Goal: Navigation & Orientation: Find specific page/section

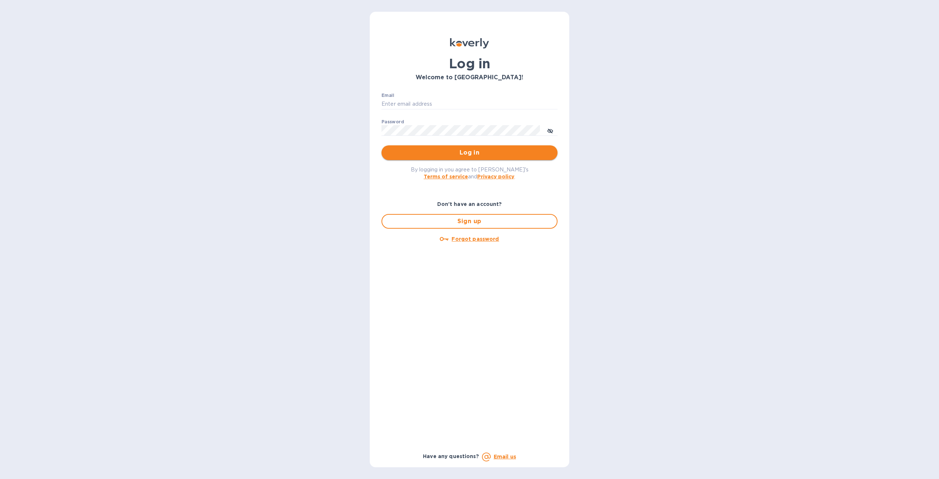
type input "[PERSON_NAME][EMAIL_ADDRESS][DOMAIN_NAME]"
click at [437, 150] on span "Log in" at bounding box center [469, 152] width 164 height 9
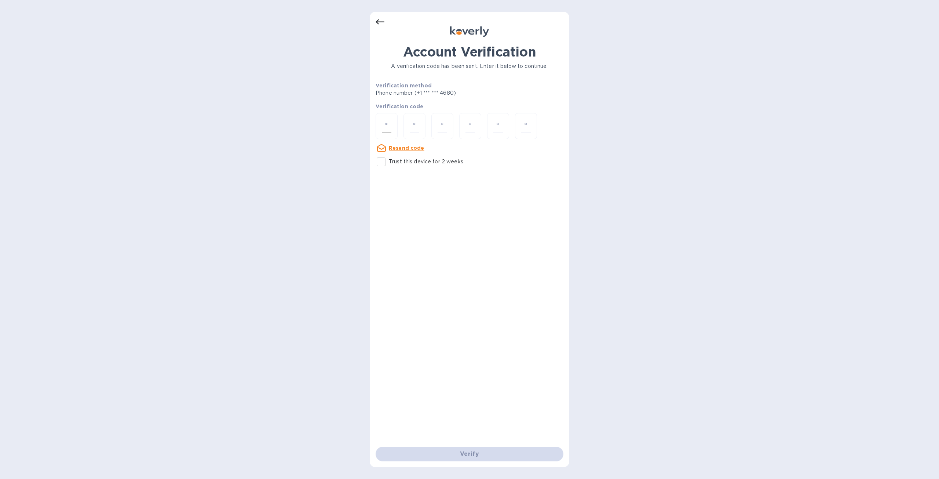
click at [389, 127] on input "number" at bounding box center [387, 126] width 10 height 14
type input "3"
type input "9"
type input "8"
type input "7"
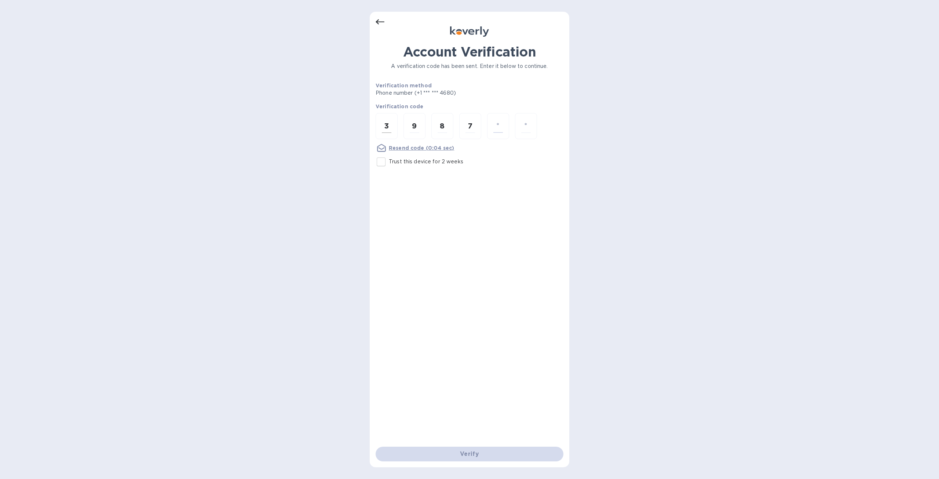
type input "1"
type input "3"
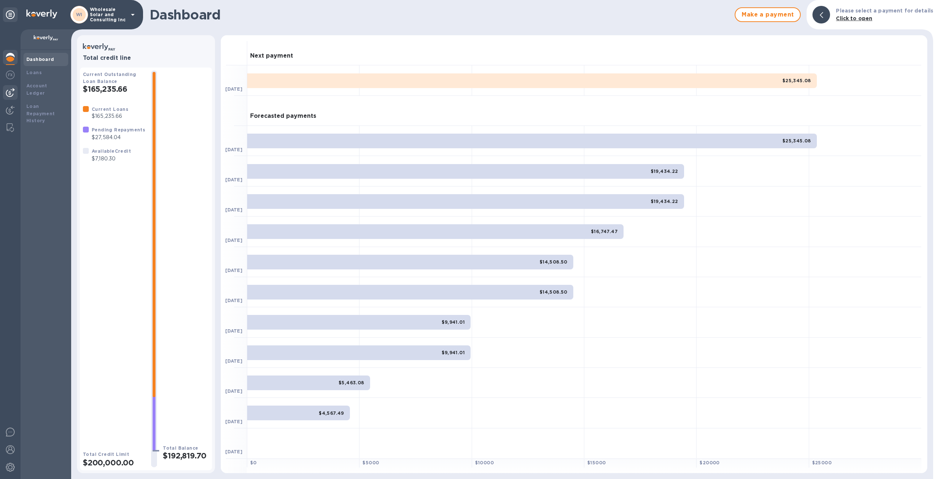
click at [11, 90] on img at bounding box center [10, 92] width 9 height 9
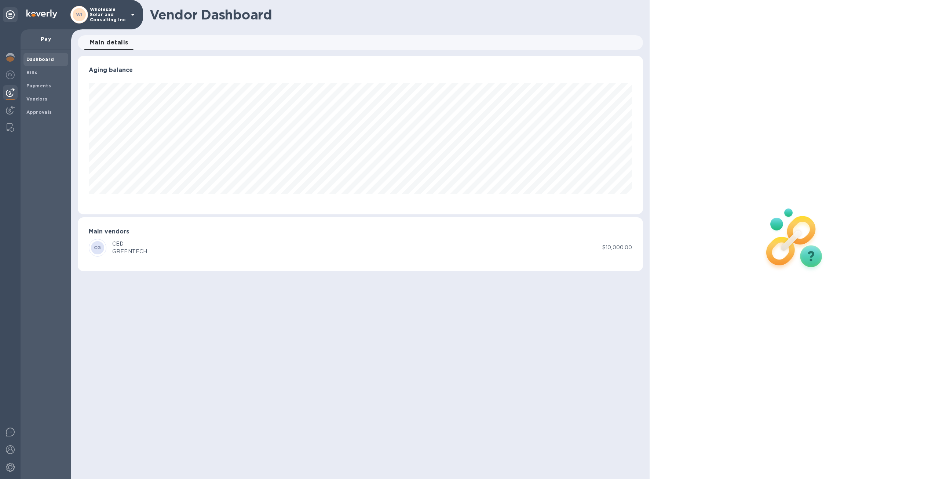
scroll to position [158, 566]
click at [38, 69] on span "Bills" at bounding box center [45, 72] width 39 height 7
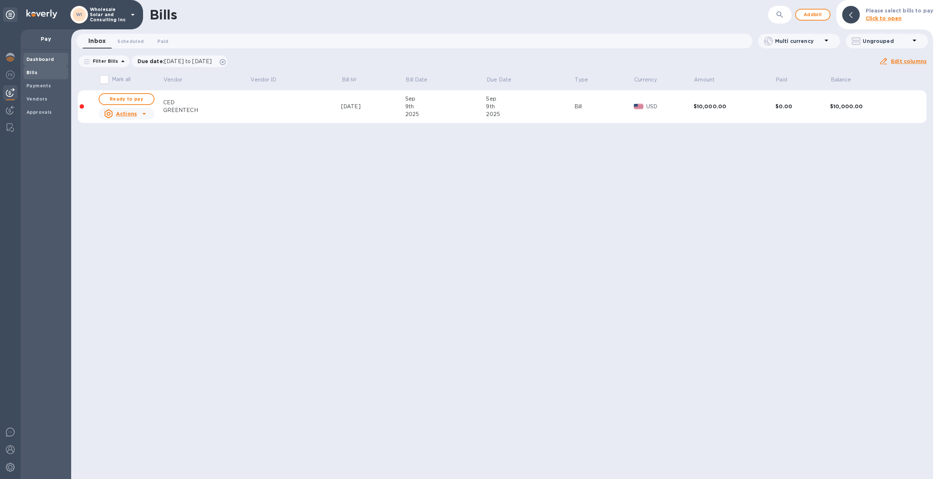
click at [42, 61] on b "Dashboard" at bounding box center [40, 60] width 28 height 6
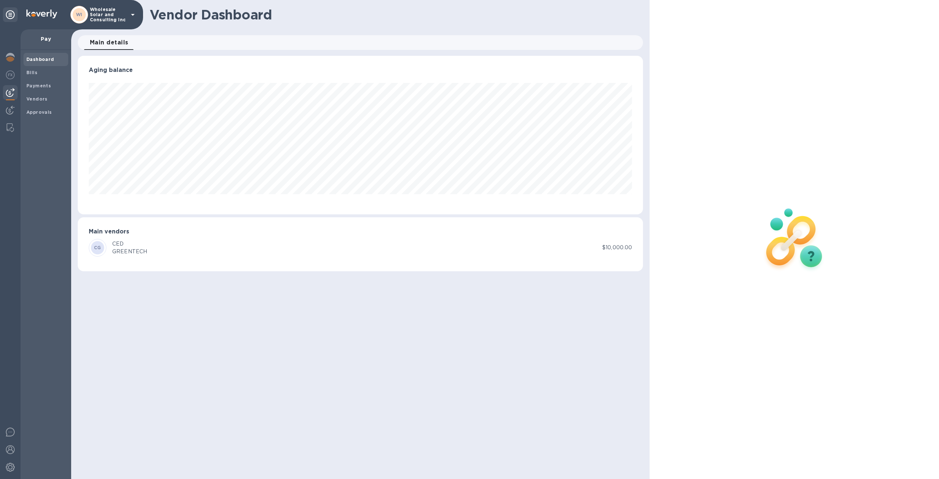
scroll to position [158, 566]
click at [39, 69] on span "Bills" at bounding box center [45, 72] width 39 height 7
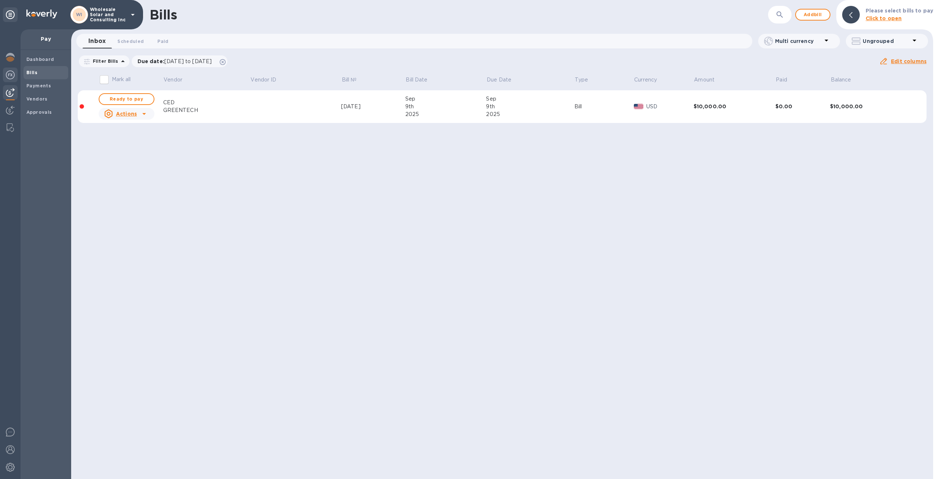
click at [8, 79] on div at bounding box center [10, 76] width 15 height 16
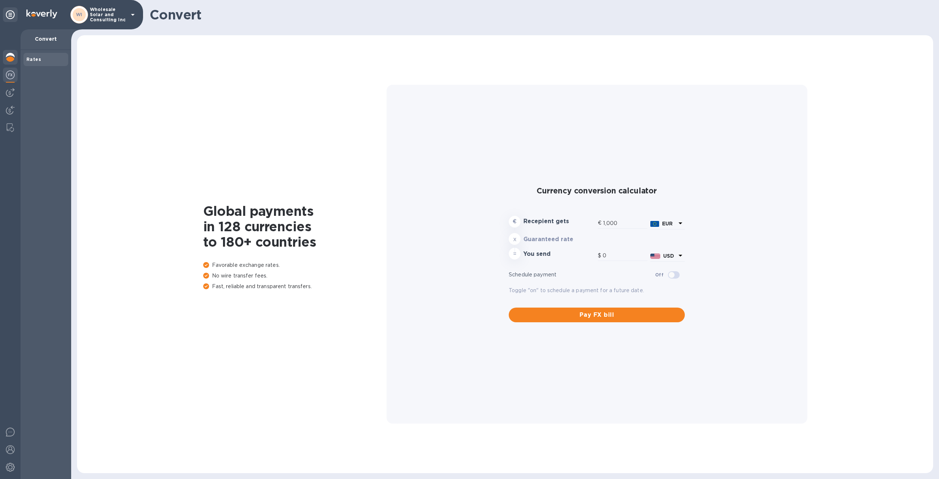
click at [7, 62] on div at bounding box center [10, 58] width 15 height 16
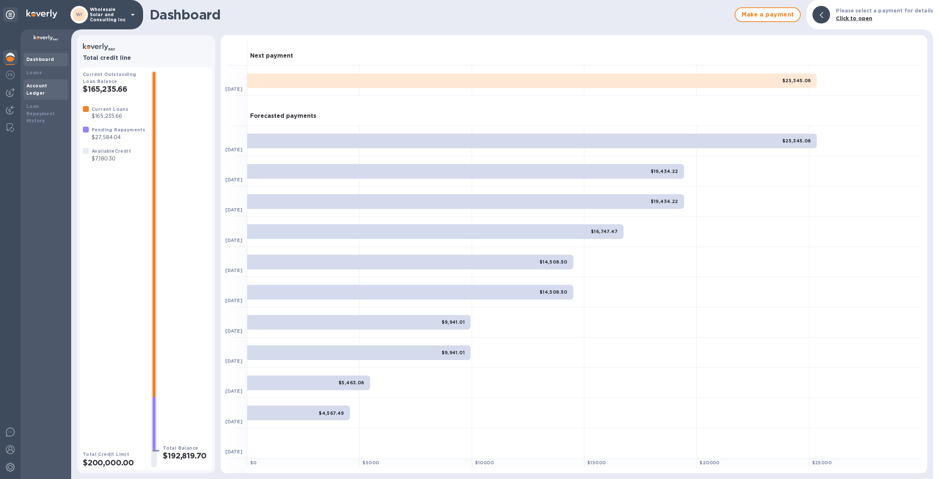
click at [39, 87] on b "Account Ledger" at bounding box center [36, 89] width 21 height 13
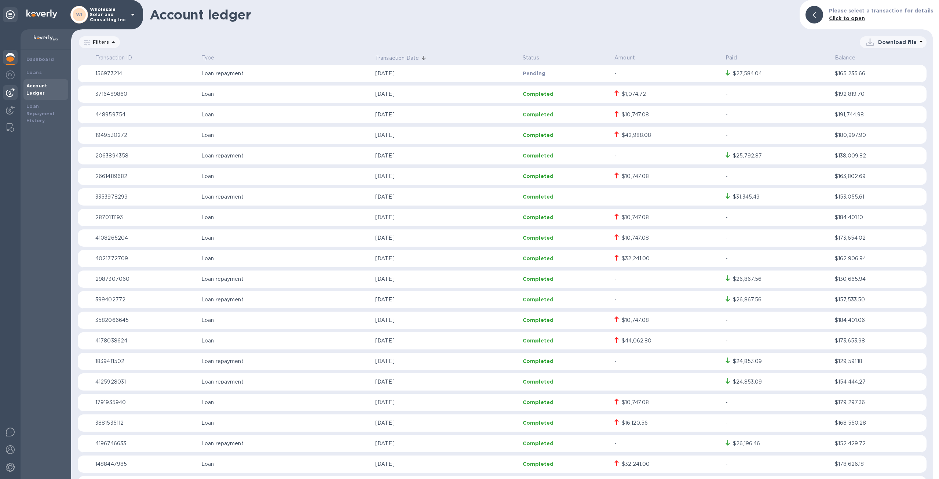
click at [10, 92] on img at bounding box center [10, 92] width 9 height 9
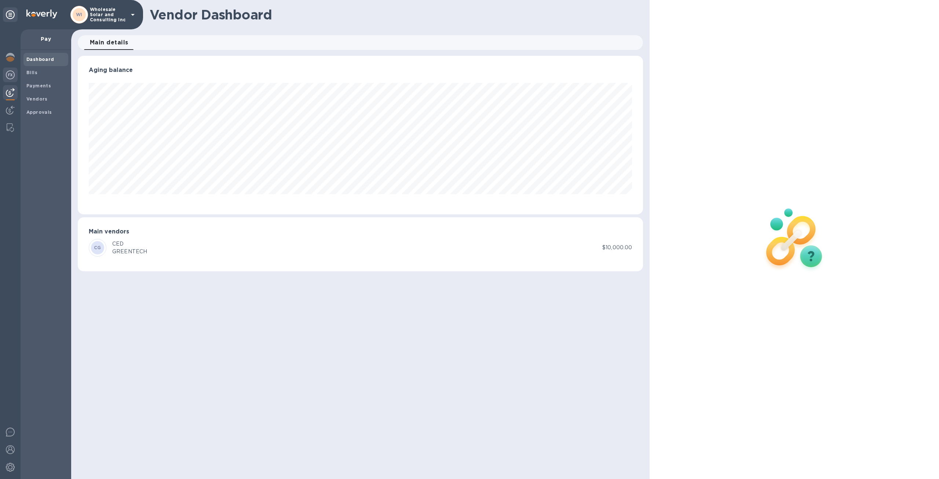
scroll to position [158, 566]
click at [11, 77] on img at bounding box center [10, 74] width 9 height 9
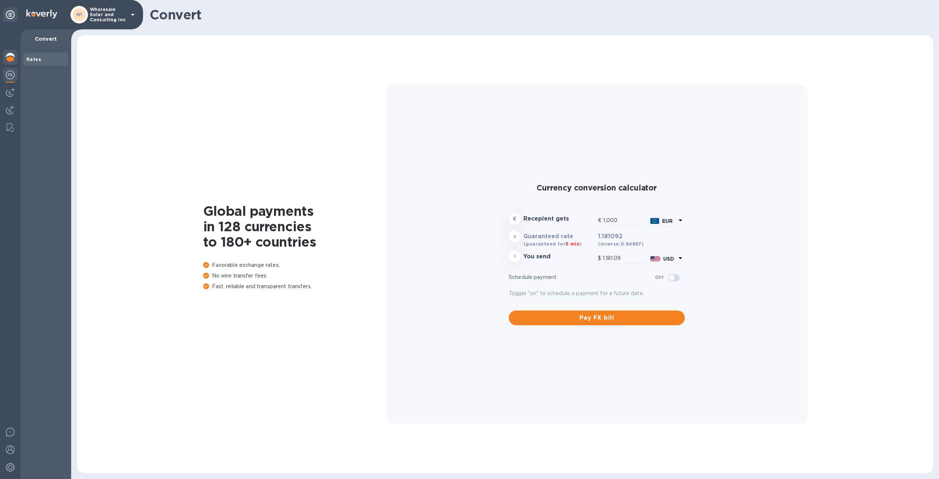
click at [14, 58] on img at bounding box center [10, 57] width 9 height 9
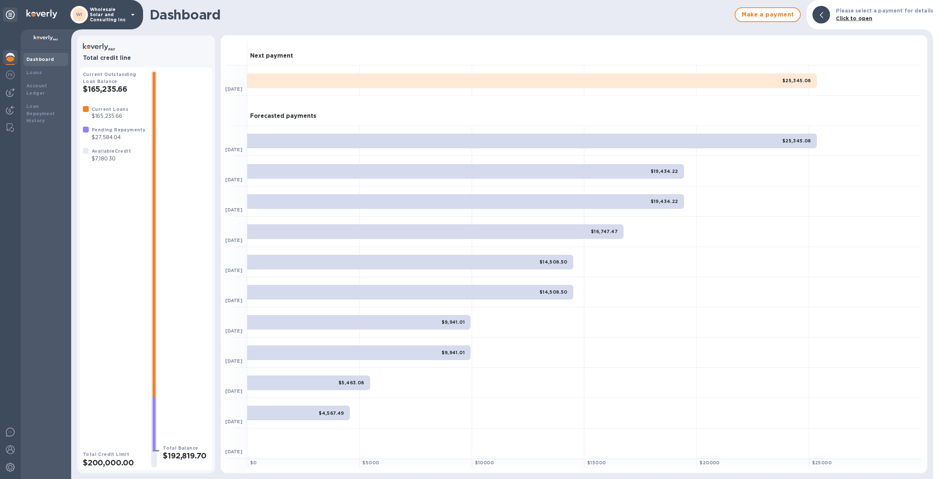
click at [36, 59] on b "Dashboard" at bounding box center [40, 60] width 28 height 6
click at [39, 59] on b "Dashboard" at bounding box center [40, 60] width 28 height 6
